Goal: Information Seeking & Learning: Learn about a topic

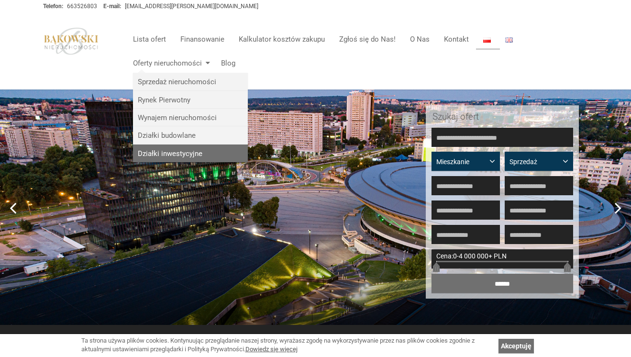
scroll to position [15, 0]
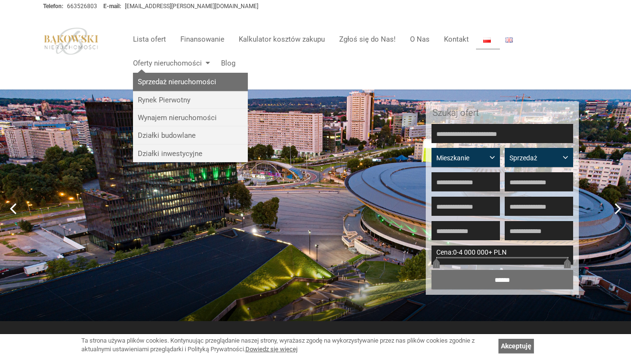
click at [156, 88] on link "Sprzedaż nieruchomości" at bounding box center [190, 82] width 115 height 18
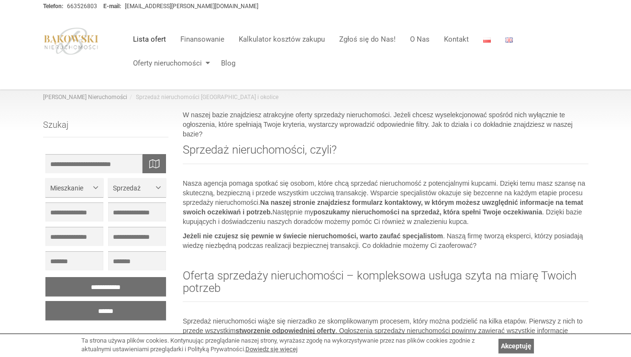
click at [155, 45] on link "Lista ofert" at bounding box center [149, 39] width 47 height 19
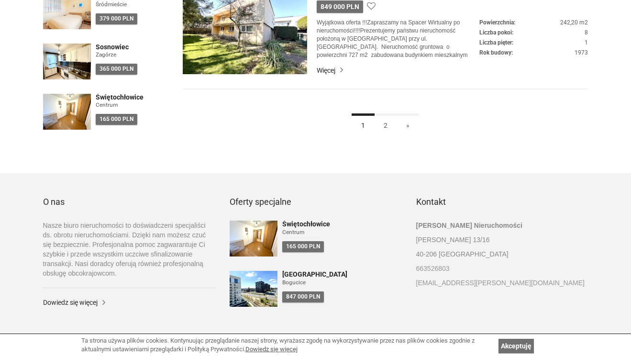
scroll to position [2728, 0]
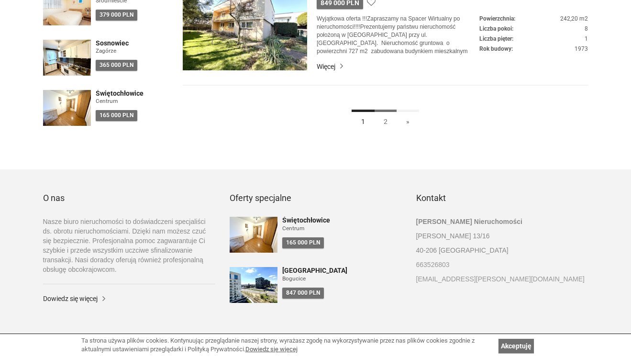
click at [384, 114] on link "2" at bounding box center [385, 121] width 23 height 22
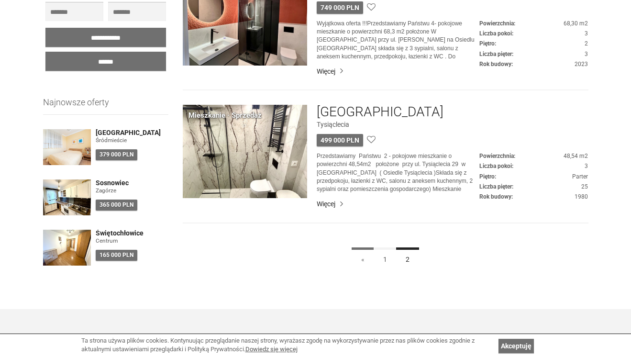
scroll to position [611, 0]
click at [382, 256] on link "1" at bounding box center [385, 258] width 23 height 22
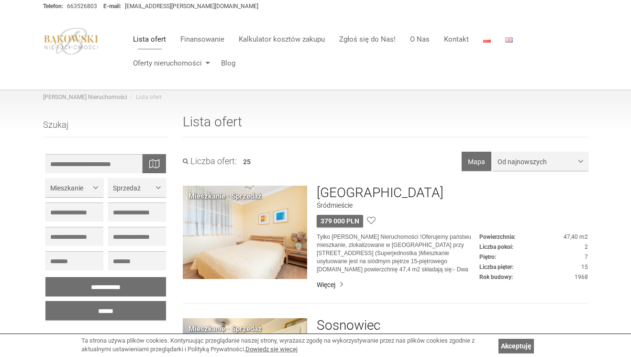
click at [142, 41] on link "Lista ofert" at bounding box center [149, 39] width 47 height 19
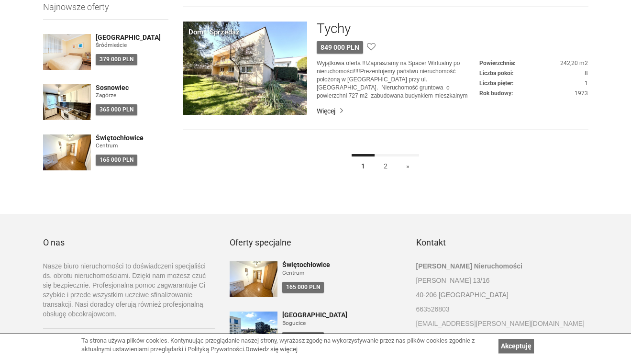
scroll to position [2685, 0]
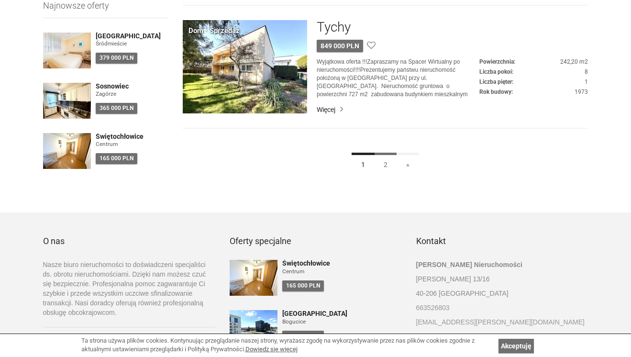
click at [383, 161] on link "2" at bounding box center [385, 164] width 23 height 22
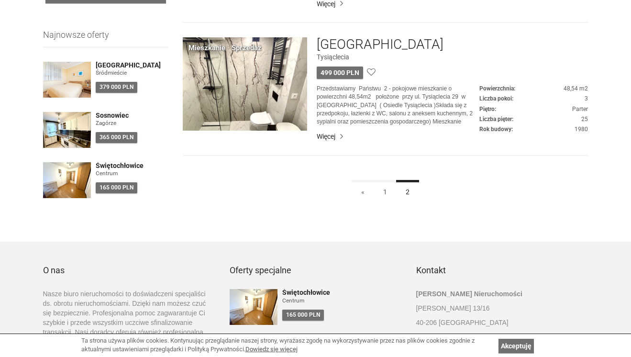
scroll to position [767, 0]
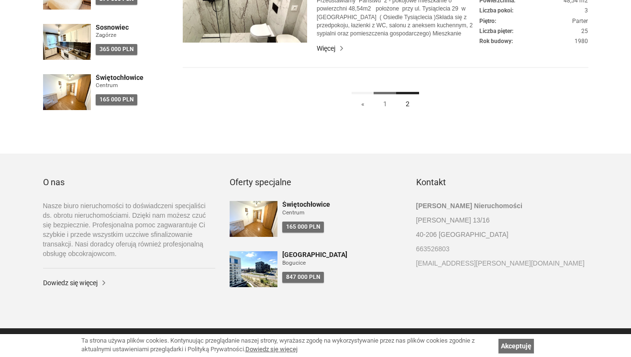
click at [389, 103] on link "1" at bounding box center [385, 103] width 23 height 22
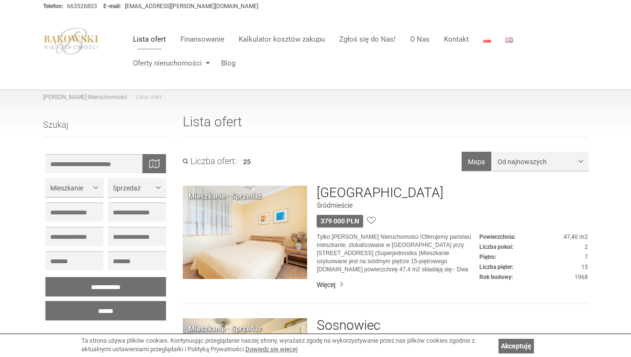
click at [151, 40] on link "Lista ofert" at bounding box center [149, 39] width 47 height 19
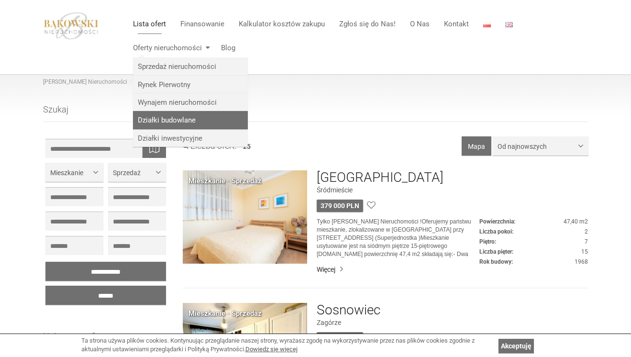
scroll to position [16, 0]
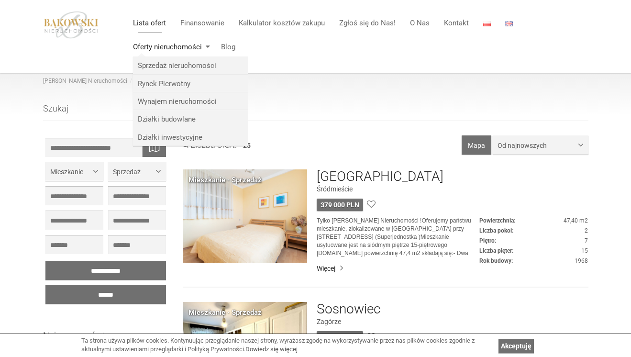
click at [211, 46] on link "Oferty nieruchomości" at bounding box center [170, 46] width 88 height 19
click at [199, 63] on link "Sprzedaż nieruchomości" at bounding box center [190, 65] width 115 height 18
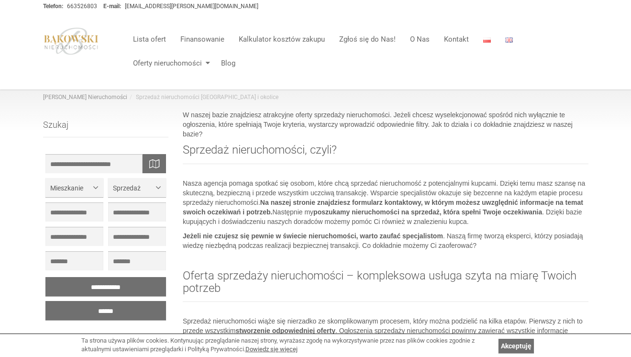
click at [301, 76] on header "Toggle navigation Lista ofert Finansowanie Kalkulator kosztów zakupu Zgłoś się …" at bounding box center [315, 51] width 545 height 77
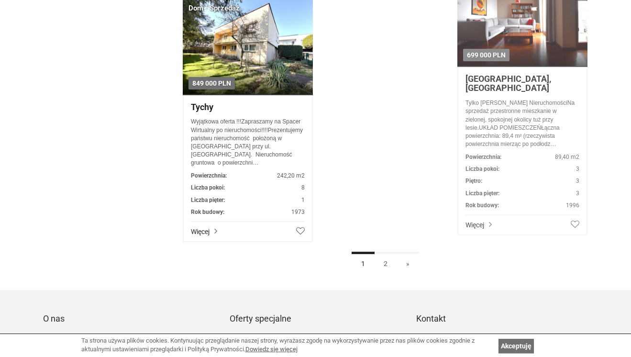
scroll to position [2202, 0]
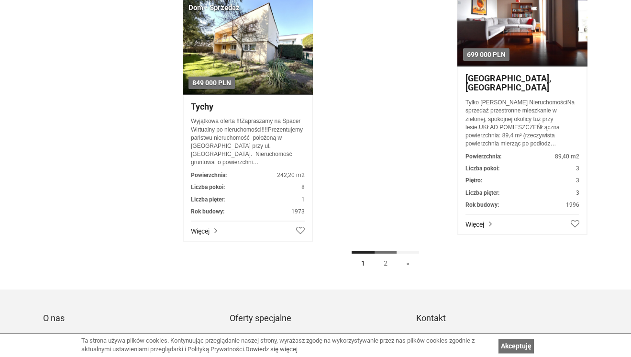
click at [388, 265] on link "2" at bounding box center [385, 262] width 23 height 22
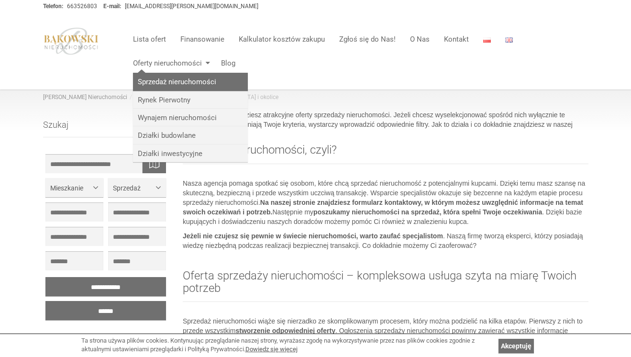
click at [151, 84] on link "Sprzedaż nieruchomości" at bounding box center [190, 82] width 115 height 18
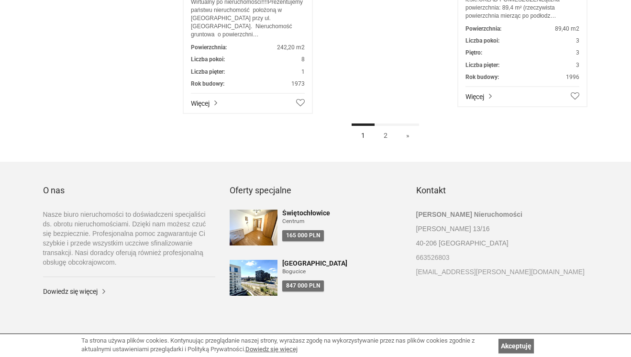
scroll to position [2339, 0]
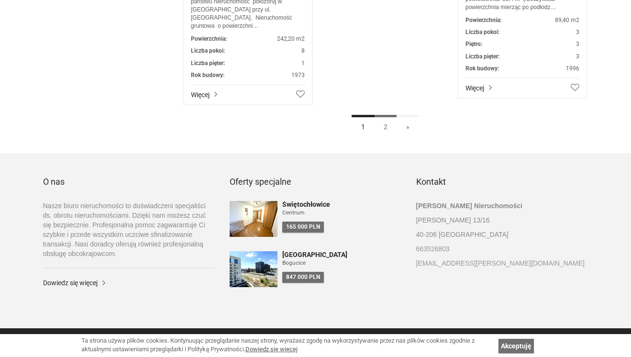
click at [388, 126] on link "2" at bounding box center [385, 126] width 23 height 22
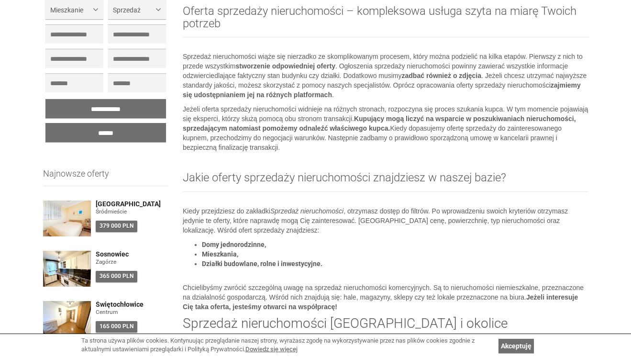
scroll to position [294, 0]
